Goal: Task Accomplishment & Management: Manage account settings

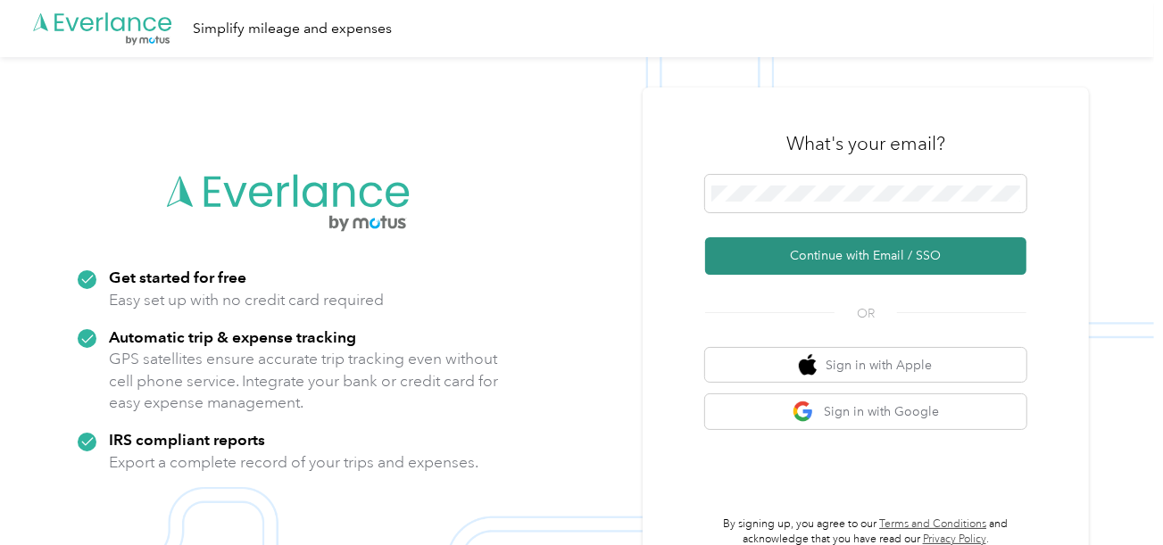
click at [796, 268] on button "Continue with Email / SSO" at bounding box center [865, 255] width 321 height 37
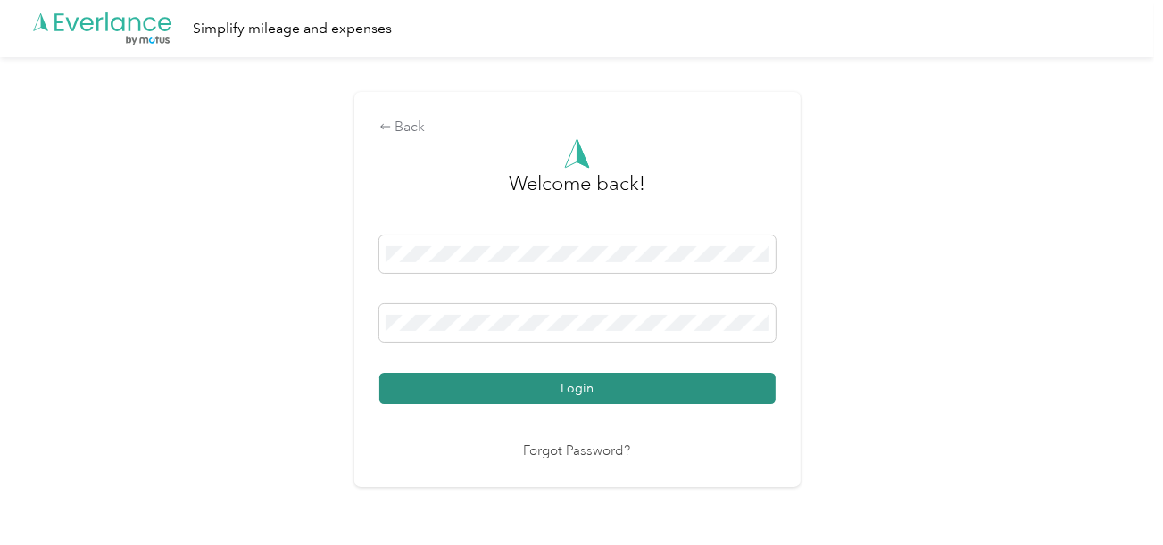
click at [665, 404] on button "Login" at bounding box center [577, 388] width 396 height 31
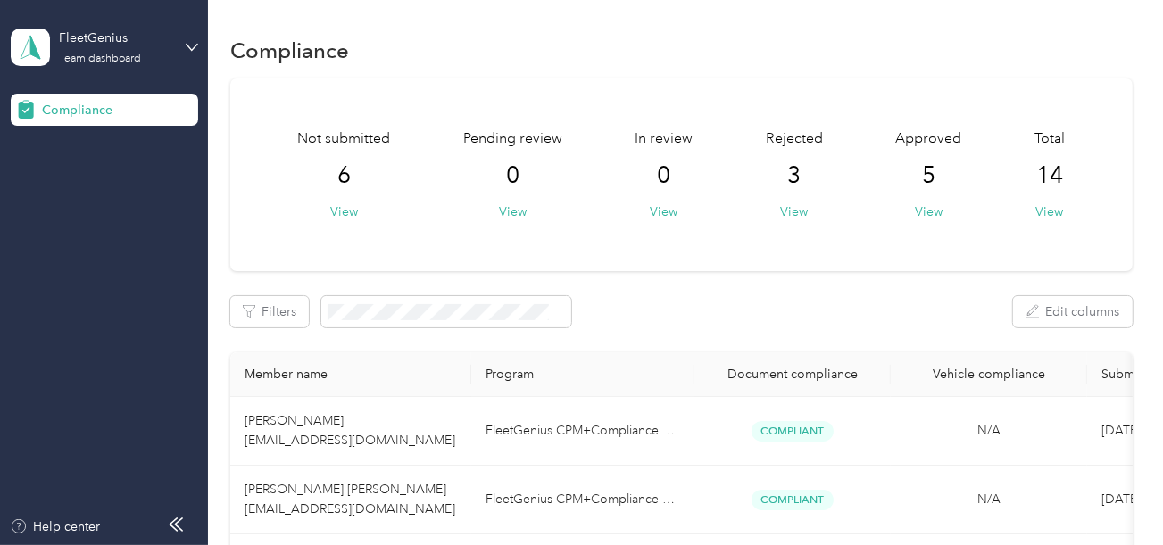
drag, startPoint x: 199, startPoint y: 32, endPoint x: 152, endPoint y: 62, distance: 56.2
click at [198, 32] on aside "FleetGenius Team dashboard Compliance Help center" at bounding box center [104, 272] width 208 height 545
drag, startPoint x: 148, startPoint y: 44, endPoint x: 148, endPoint y: 65, distance: 21.4
click at [149, 44] on div "FleetGenius" at bounding box center [115, 38] width 112 height 19
drag, startPoint x: 95, startPoint y: 185, endPoint x: 95, endPoint y: 175, distance: 9.9
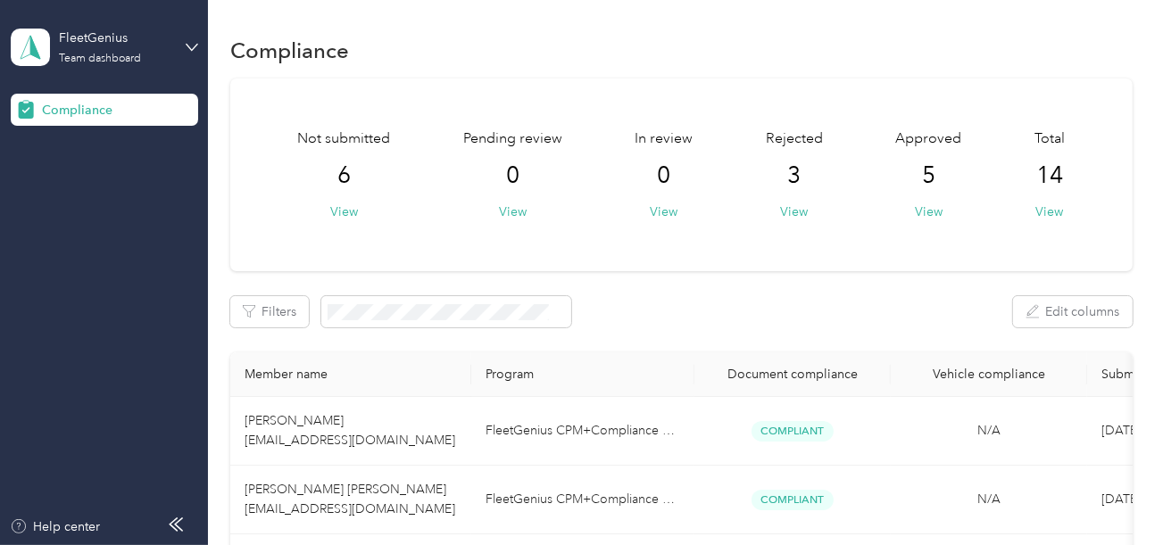
click at [95, 175] on div "Log out" at bounding box center [198, 186] width 351 height 31
